Goal: Obtain resource: Obtain resource

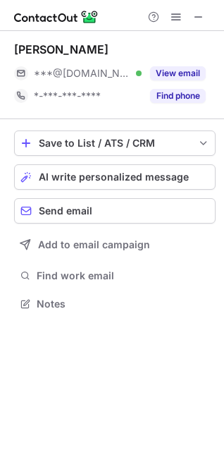
scroll to position [294, 224]
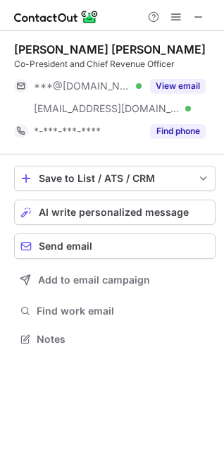
scroll to position [330, 224]
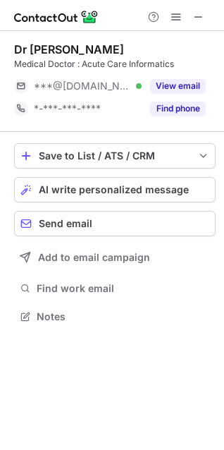
scroll to position [307, 224]
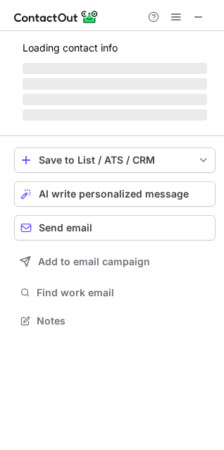
scroll to position [317, 224]
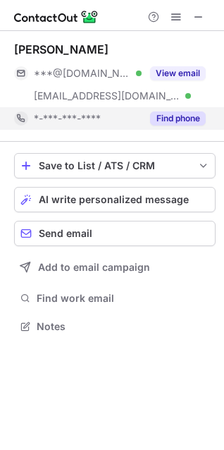
click at [172, 117] on button "Find phone" at bounding box center [178, 118] width 56 height 14
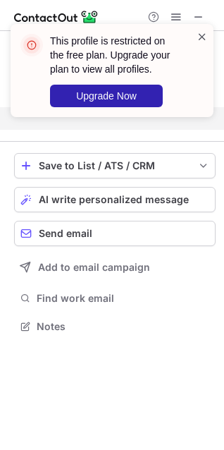
scroll to position [294, 224]
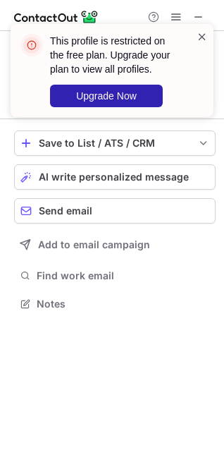
click at [201, 35] on span at bounding box center [202, 37] width 11 height 14
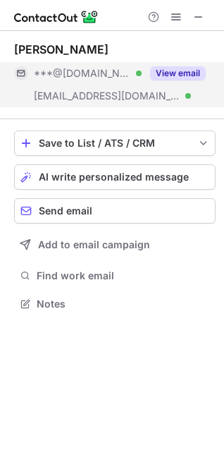
click at [187, 72] on button "View email" at bounding box center [178, 73] width 56 height 14
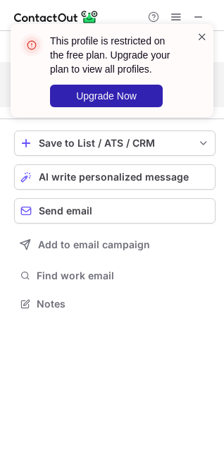
click at [203, 37] on span at bounding box center [202, 37] width 11 height 14
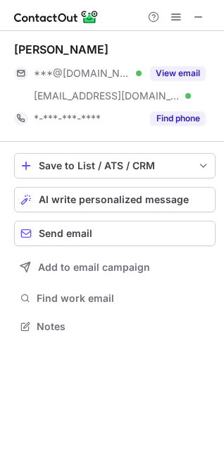
scroll to position [317, 224]
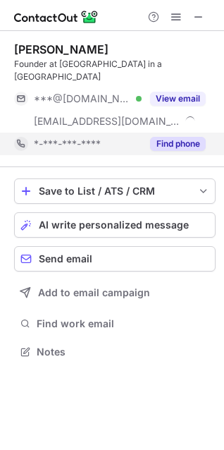
scroll to position [330, 224]
click at [186, 137] on button "Find phone" at bounding box center [178, 144] width 56 height 14
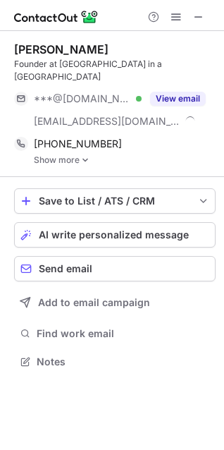
scroll to position [339, 224]
click at [84, 155] on img at bounding box center [85, 160] width 8 height 10
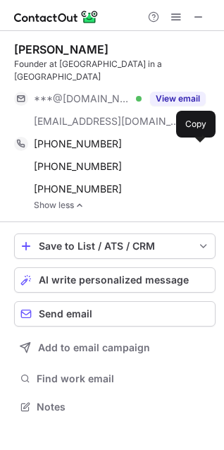
scroll to position [385, 224]
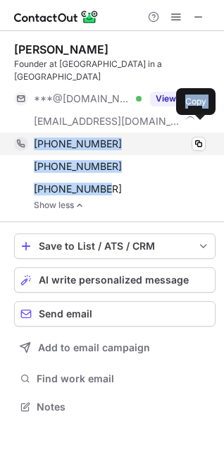
drag, startPoint x: 114, startPoint y: 184, endPoint x: 32, endPoint y: 135, distance: 95.9
click at [32, 135] on div "+17574388861 Copy +17034388862 Copy +17036800598 Copy" at bounding box center [110, 167] width 192 height 68
copy div "+17574388861 Copy +17034388862 Copy +17036800598"
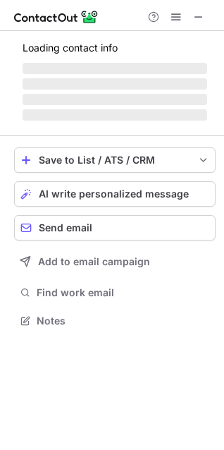
scroll to position [342, 224]
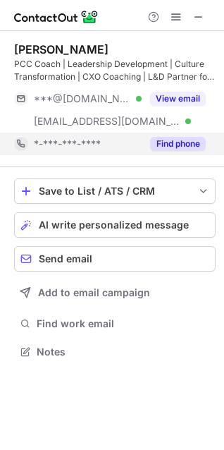
click at [182, 150] on button "Find phone" at bounding box center [178, 144] width 56 height 14
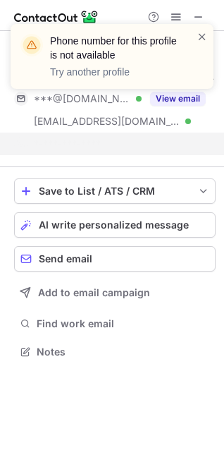
scroll to position [320, 224]
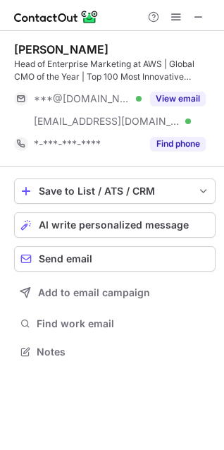
scroll to position [342, 224]
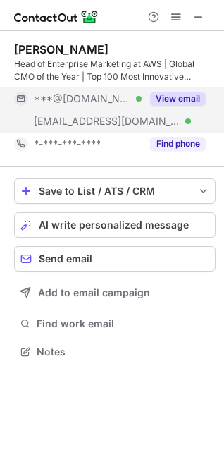
click at [172, 96] on button "View email" at bounding box center [178, 99] width 56 height 14
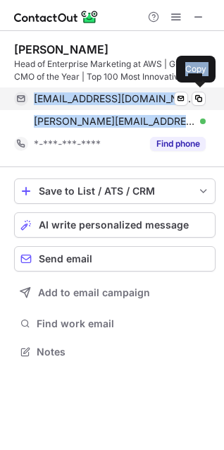
drag, startPoint x: 172, startPoint y: 122, endPoint x: 35, endPoint y: 107, distance: 138.4
click at [35, 107] on div "[EMAIL_ADDRESS][DOMAIN_NAME] Verified Send email Copy [PERSON_NAME][EMAIL_ADDRE…" at bounding box center [110, 110] width 192 height 45
copy div "[EMAIL_ADDRESS][DOMAIN_NAME] Verified Send email Copy [PERSON_NAME][EMAIL_ADDRE…"
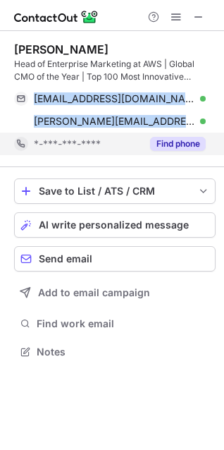
click at [179, 143] on button "Find phone" at bounding box center [178, 144] width 56 height 14
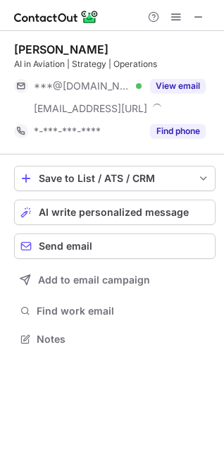
scroll to position [330, 224]
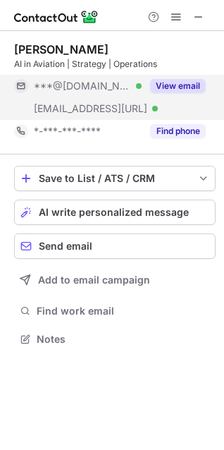
click at [174, 84] on button "View email" at bounding box center [178, 86] width 56 height 14
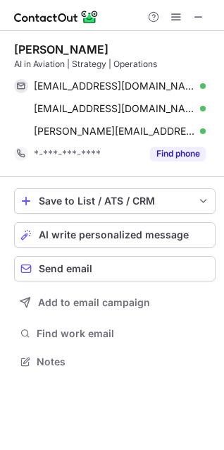
scroll to position [352, 224]
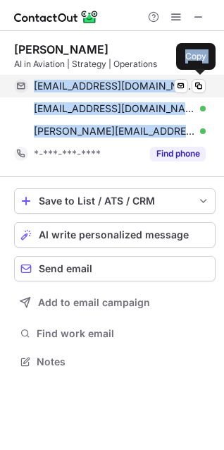
drag, startPoint x: 132, startPoint y: 133, endPoint x: 25, endPoint y: 88, distance: 115.7
click at [25, 88] on div "rishabh233@gmail.com Verified Send email Copy p11rishabhd@iimahd.ernet.in Verif…" at bounding box center [110, 109] width 192 height 68
copy div "rishabh233@gmail.com Verified Send email Copy p11rishabhd@iimahd.ernet.in Verif…"
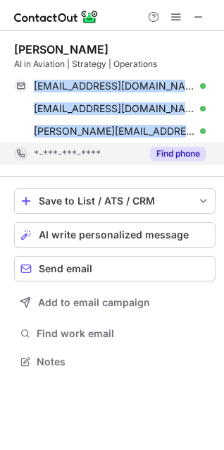
click at [194, 151] on button "Find phone" at bounding box center [178, 154] width 56 height 14
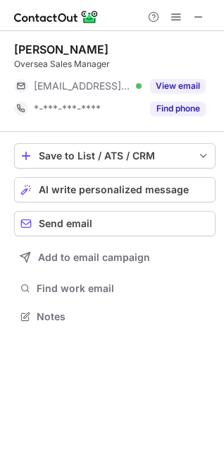
scroll to position [307, 224]
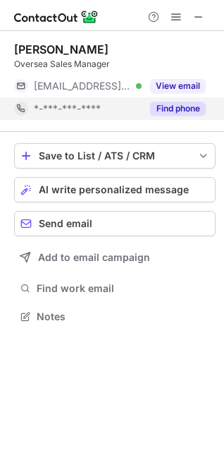
click at [168, 106] on button "Find phone" at bounding box center [178, 109] width 56 height 14
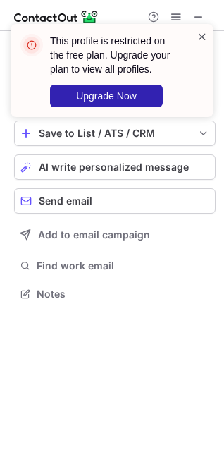
scroll to position [284, 224]
click at [202, 32] on span at bounding box center [202, 37] width 11 height 14
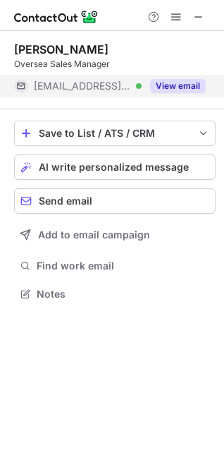
click at [189, 83] on button "View email" at bounding box center [178, 86] width 56 height 14
